Goal: Task Accomplishment & Management: Complete application form

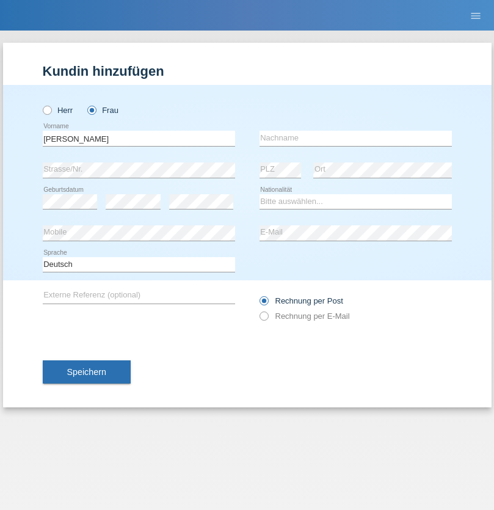
type input "[PERSON_NAME]"
click at [355, 138] on input "text" at bounding box center [355, 138] width 192 height 15
type input "[PERSON_NAME]"
select select "BN"
select select "C"
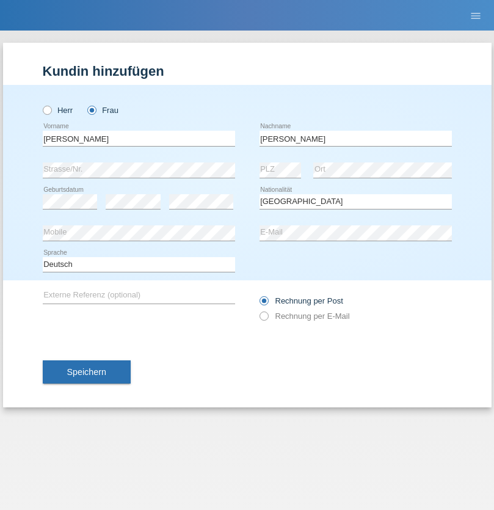
select select "10"
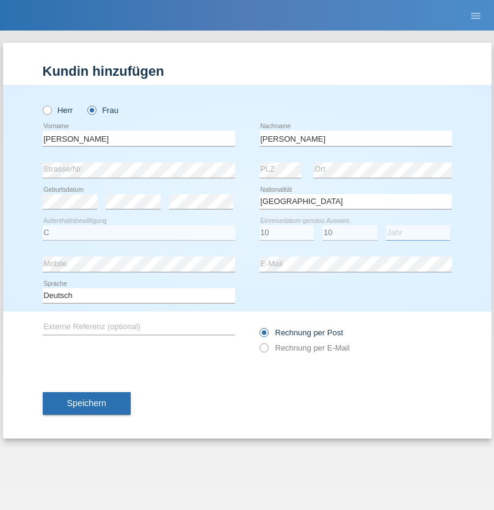
select select "2002"
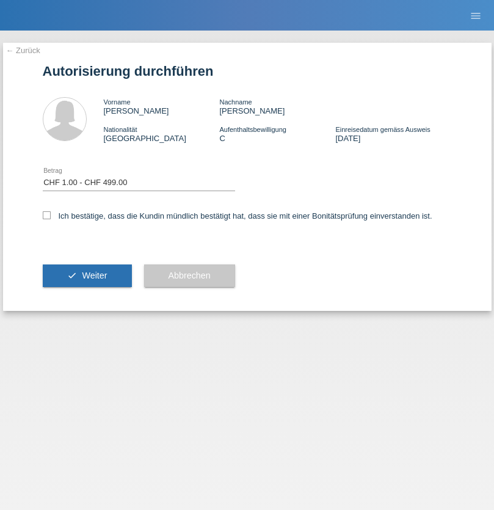
select select "1"
checkbox input "true"
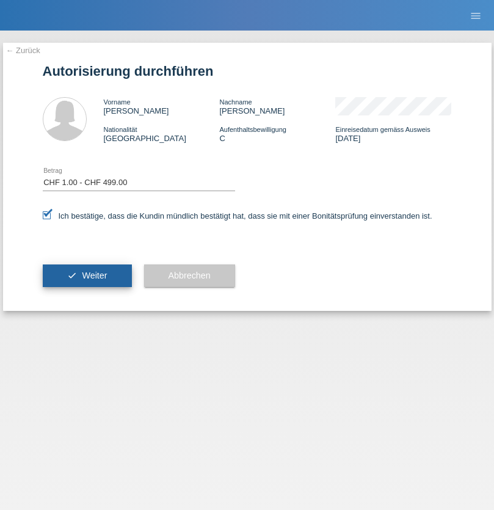
click at [87, 275] on span "Weiter" at bounding box center [94, 275] width 25 height 10
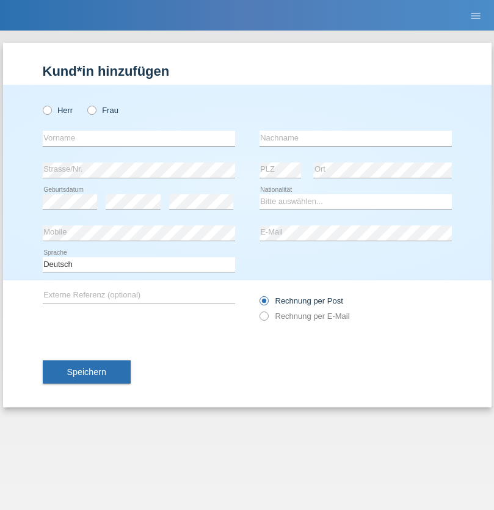
radio input "true"
click at [139, 138] on input "text" at bounding box center [139, 138] width 192 height 15
type input "Shaip"
click at [355, 138] on input "text" at bounding box center [355, 138] width 192 height 15
type input "Shabani"
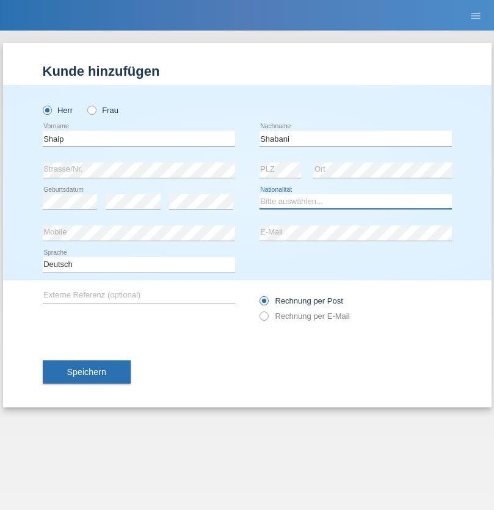
select select "MK"
select select "C"
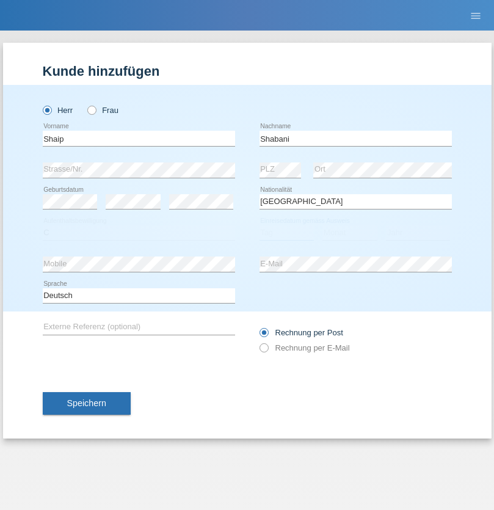
select select "29"
select select "09"
select select "2002"
